Goal: Use online tool/utility

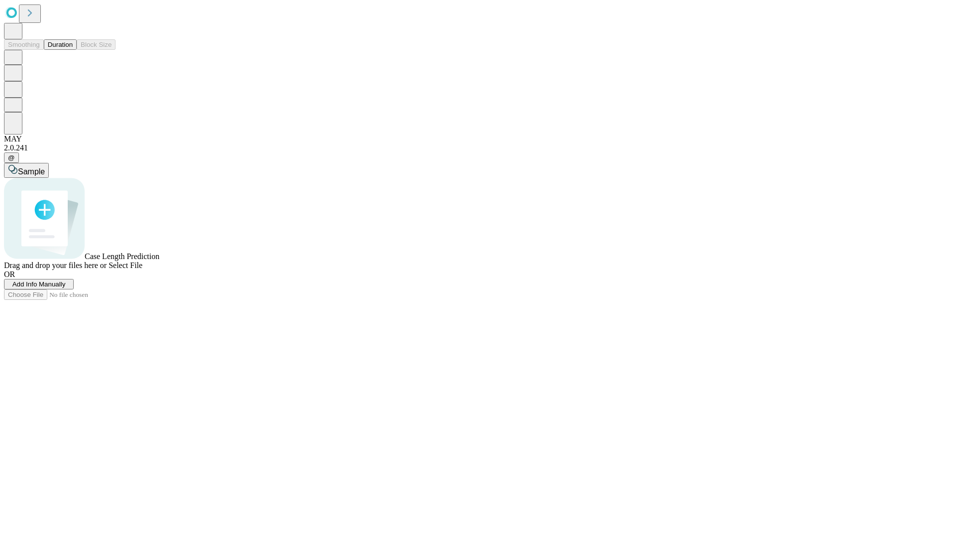
click at [142, 269] on span "Select File" at bounding box center [126, 265] width 34 height 8
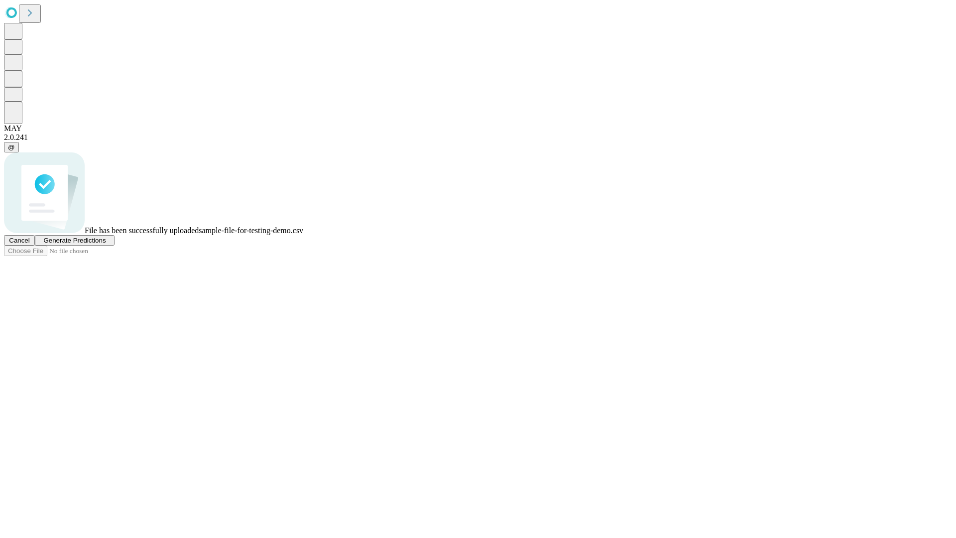
click at [106, 244] on span "Generate Predictions" at bounding box center [74, 240] width 62 height 7
